Goal: Find specific fact: Find contact information

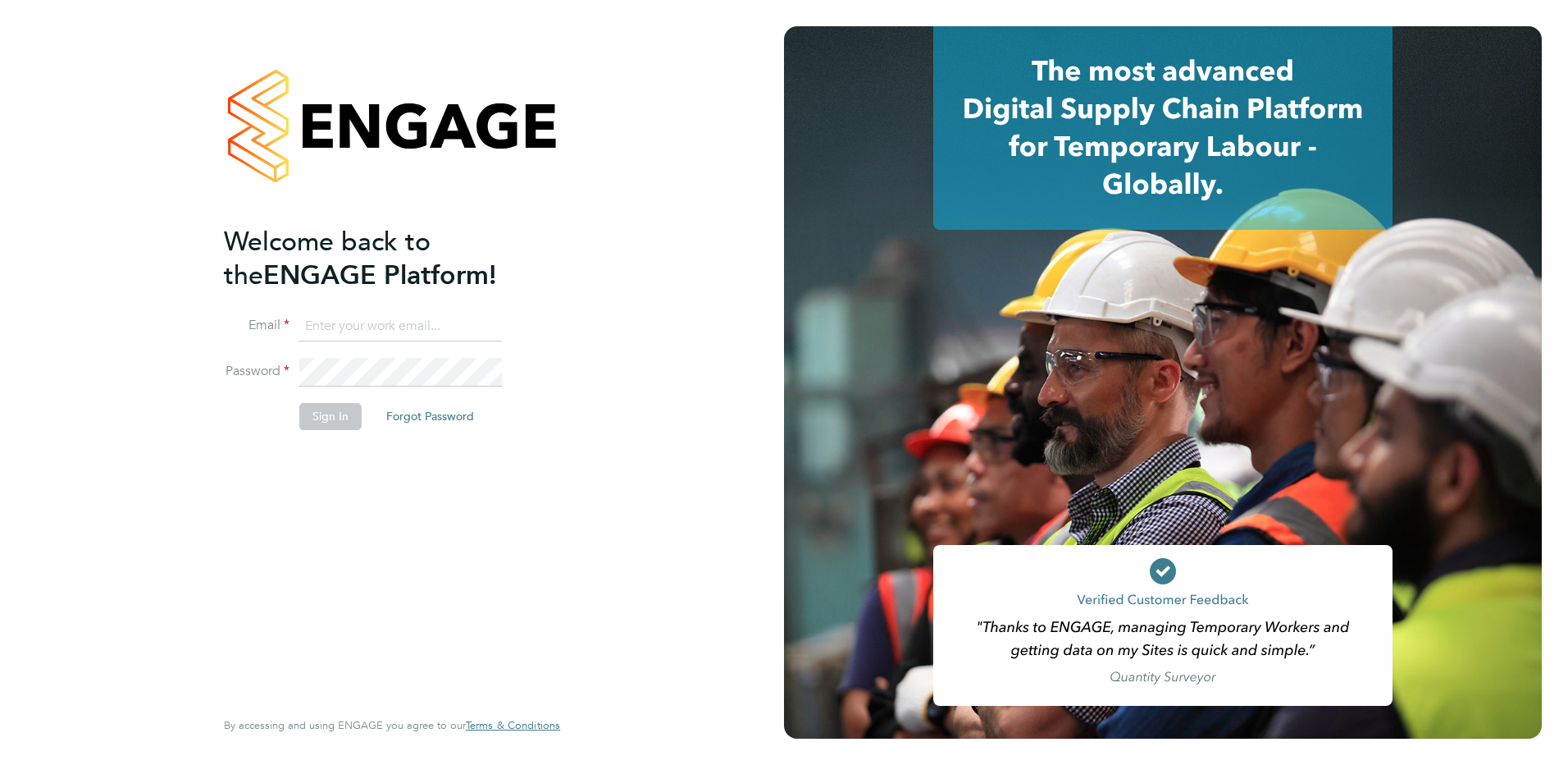
type input "admin@crestplus.com"
click at [348, 408] on button "Sign In" at bounding box center [331, 416] width 63 height 27
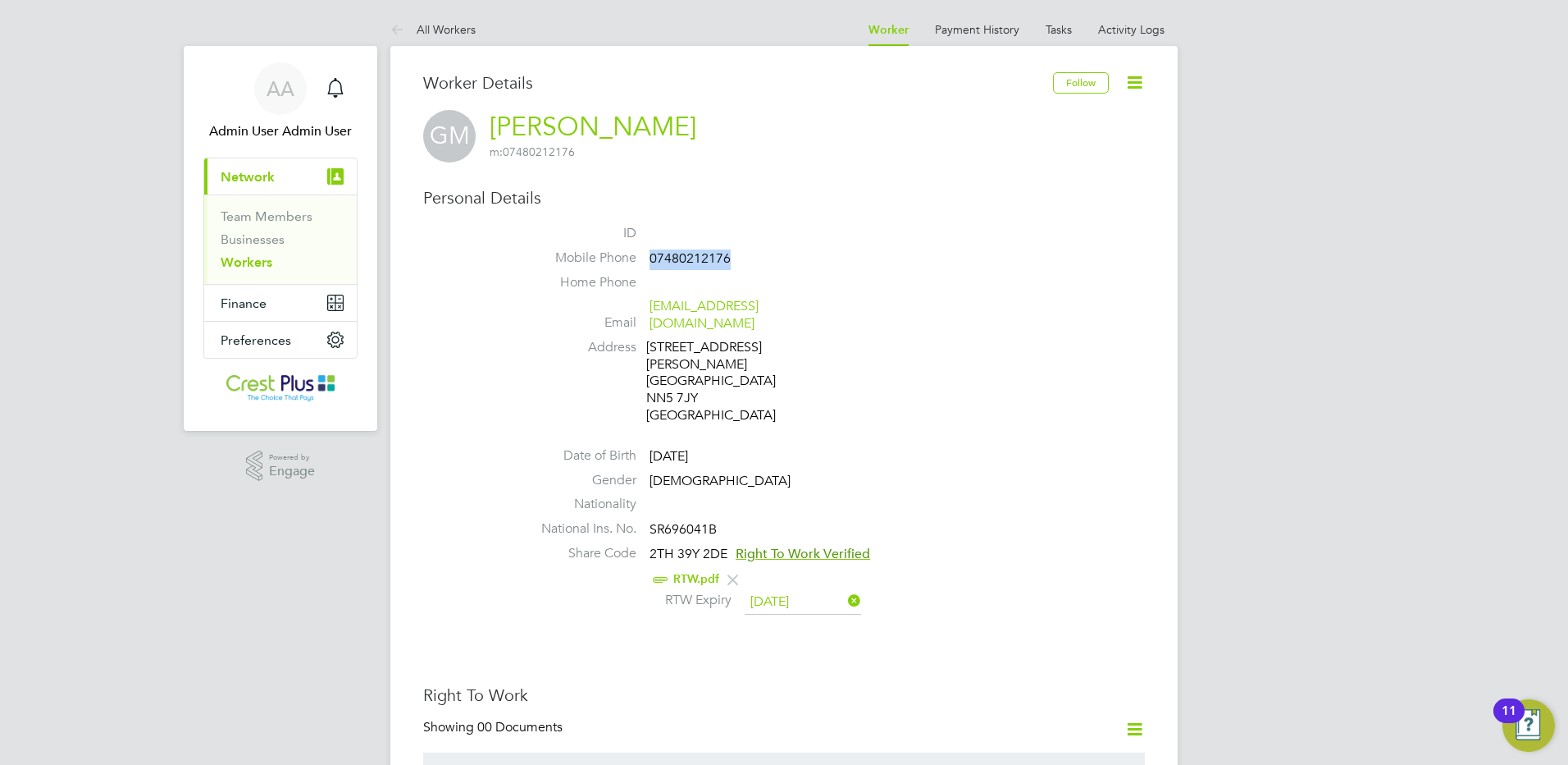
drag, startPoint x: 718, startPoint y: 259, endPoint x: 653, endPoint y: 258, distance: 65.0
click at [653, 258] on li "Mobile Phone [PHONE_NUMBER]" at bounding box center [833, 262] width 623 height 25
copy span "07480212176"
